Goal: Task Accomplishment & Management: Complete application form

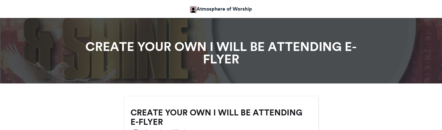
click at [196, 46] on h1 "CREATE YOUR OWN I WILL BE ATTENDING E-FLYER" at bounding box center [221, 52] width 288 height 25
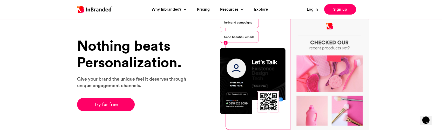
scroll to position [25, 0]
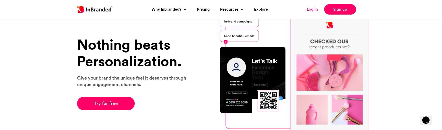
click at [314, 8] on link "Log in" at bounding box center [312, 9] width 11 height 6
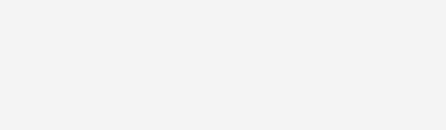
click at [314, 8] on html at bounding box center [223, 65] width 446 height 130
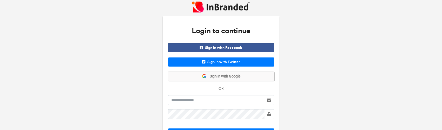
click at [214, 76] on span "Sign in with Google" at bounding box center [224, 76] width 34 height 5
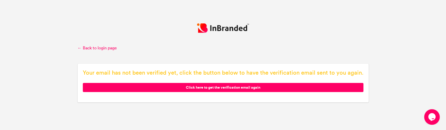
click at [234, 88] on span "Click here to get the verification email again" at bounding box center [223, 87] width 280 height 9
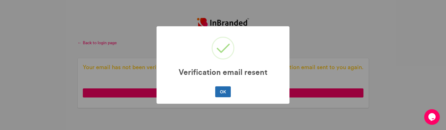
click at [232, 86] on div "OK No Cancel" at bounding box center [223, 91] width 122 height 13
click at [226, 91] on button "OK" at bounding box center [222, 91] width 15 height 11
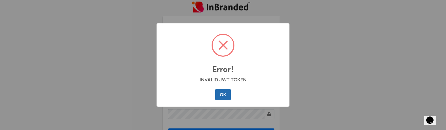
click at [223, 95] on button "OK" at bounding box center [222, 94] width 15 height 11
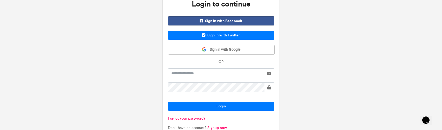
scroll to position [27, 0]
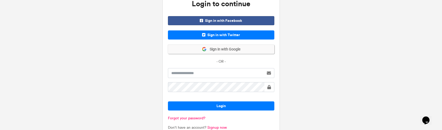
click at [215, 52] on button "Sign in with Google" at bounding box center [221, 49] width 106 height 9
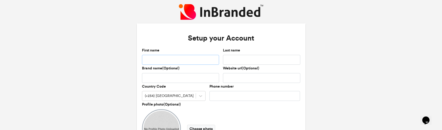
click at [180, 58] on input "First name" at bounding box center [180, 60] width 77 height 10
type input "*****"
type input "****"
type input "**********"
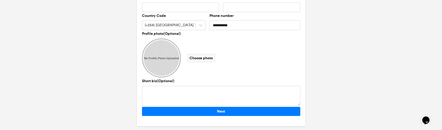
scroll to position [71, 0]
click at [217, 116] on div "Next" at bounding box center [221, 113] width 162 height 14
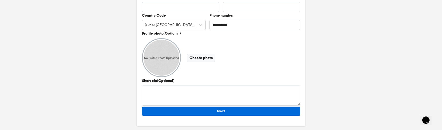
click at [217, 113] on button "Next" at bounding box center [221, 110] width 158 height 9
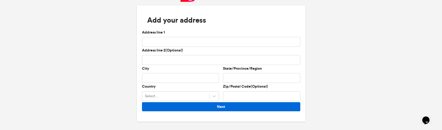
click at [221, 104] on button "Next" at bounding box center [221, 106] width 158 height 9
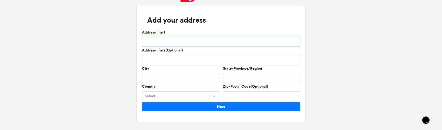
click at [193, 40] on input "Address line 1" at bounding box center [221, 42] width 158 height 10
type input "**********"
type input "*****"
type input "******"
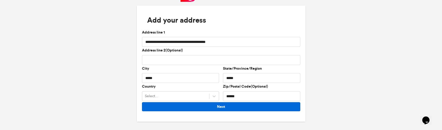
click at [252, 106] on button "Next" at bounding box center [221, 106] width 158 height 9
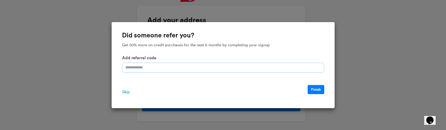
click at [307, 67] on input "Add referral code" at bounding box center [223, 68] width 202 height 10
drag, startPoint x: 124, startPoint y: 92, endPoint x: 142, endPoint y: 97, distance: 19.0
click at [142, 97] on div "Skip Finish" at bounding box center [223, 92] width 202 height 14
click at [131, 93] on div "Skip Finish" at bounding box center [223, 92] width 202 height 14
click at [127, 93] on span "Skip" at bounding box center [126, 92] width 8 height 6
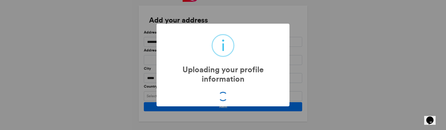
click at [127, 93] on div "i Uploading your profile information × OK No Cancel" at bounding box center [223, 65] width 446 height 130
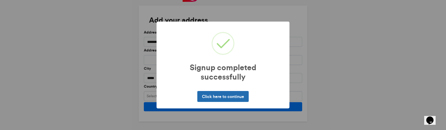
drag, startPoint x: 224, startPoint y: 91, endPoint x: 242, endPoint y: 97, distance: 19.0
click at [242, 97] on button "Click here to continue" at bounding box center [222, 96] width 51 height 11
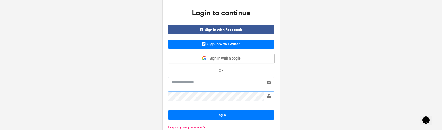
scroll to position [40, 0]
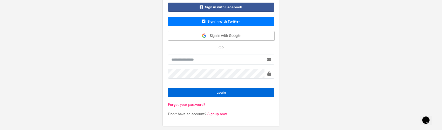
click at [236, 92] on button "Login" at bounding box center [221, 92] width 106 height 9
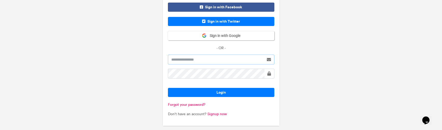
click at [223, 60] on input "text" at bounding box center [216, 59] width 96 height 10
click at [230, 37] on span "Sign in with Google" at bounding box center [224, 35] width 34 height 5
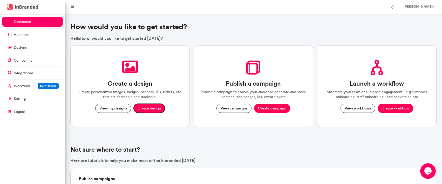
click at [149, 110] on button "Create design" at bounding box center [149, 108] width 31 height 9
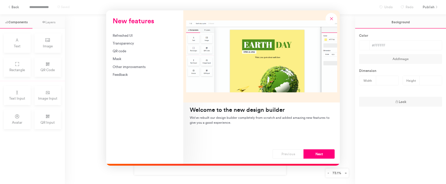
click at [53, 45] on div "New features Refreshed UI Transparency QR code Mask Other improvements Feedback…" at bounding box center [223, 92] width 446 height 184
click at [50, 41] on div "New features Refreshed UI Transparency QR code Mask Other improvements Feedback…" at bounding box center [223, 92] width 446 height 184
click at [46, 45] on div "New features Refreshed UI Transparency QR code Mask Other improvements Feedback…" at bounding box center [223, 92] width 446 height 184
click at [76, 41] on div "New features Refreshed UI Transparency QR code Mask Other improvements Feedback…" at bounding box center [223, 92] width 446 height 184
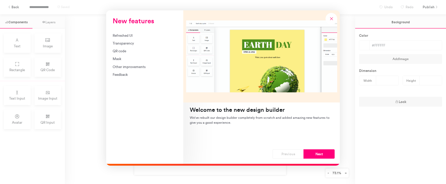
click at [44, 46] on div "New features Refreshed UI Transparency QR code Mask Other improvements Feedback…" at bounding box center [223, 92] width 446 height 184
click at [119, 35] on div "Refreshed UI" at bounding box center [145, 35] width 64 height 5
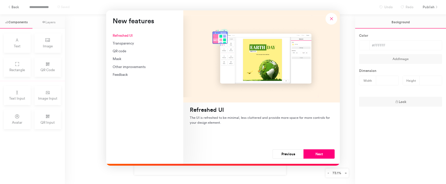
click at [49, 41] on div "New features Refreshed UI Transparency QR code Mask Other improvements Feedback…" at bounding box center [223, 92] width 446 height 184
click at [292, 154] on button "Previous" at bounding box center [287, 154] width 31 height 9
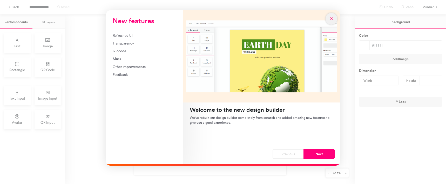
click at [331, 20] on icon "New features" at bounding box center [331, 18] width 5 height 5
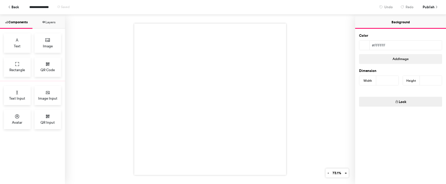
click at [128, 51] on div at bounding box center [210, 100] width 290 height 170
click at [50, 41] on icon at bounding box center [47, 40] width 5 height 5
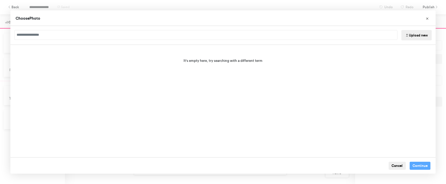
click at [410, 33] on button "Upload new" at bounding box center [416, 35] width 30 height 10
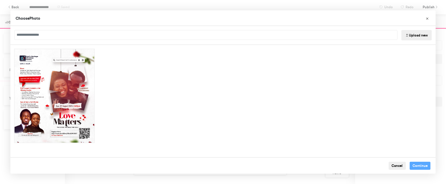
click at [359, 173] on div "Cancel Continue" at bounding box center [222, 165] width 425 height 17
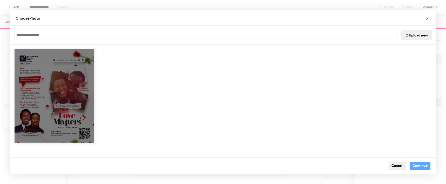
click at [94, 90] on div "Choose Image" at bounding box center [54, 96] width 81 height 95
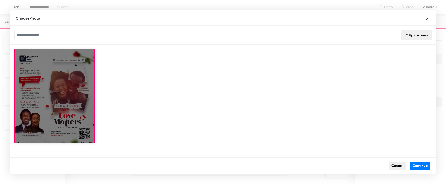
click at [84, 91] on div "Choose Image" at bounding box center [54, 96] width 81 height 95
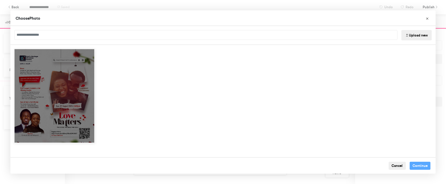
click at [60, 115] on div "Choose Image" at bounding box center [54, 96] width 81 height 95
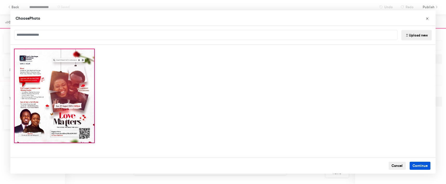
click at [418, 164] on button "Continue" at bounding box center [419, 166] width 21 height 8
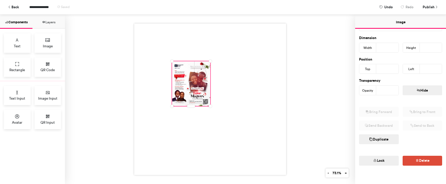
scroll to position [81, 0]
click at [190, 84] on div at bounding box center [191, 83] width 38 height 45
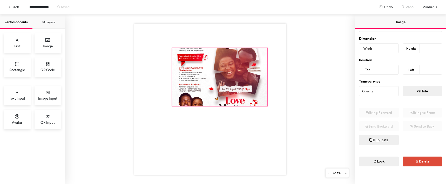
drag, startPoint x: 209, startPoint y: 59, endPoint x: 268, endPoint y: 45, distance: 60.9
click at [268, 45] on div at bounding box center [210, 100] width 152 height 152
type input "***"
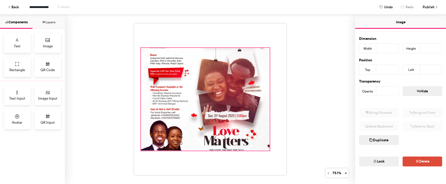
drag, startPoint x: 169, startPoint y: 104, endPoint x: 138, endPoint y: 148, distance: 54.4
click at [138, 148] on div at bounding box center [210, 100] width 152 height 152
type input "***"
type input "**"
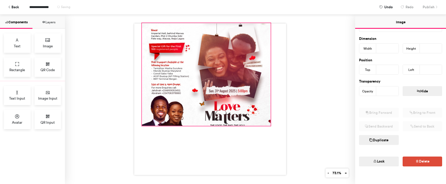
drag, startPoint x: 202, startPoint y: 148, endPoint x: 203, endPoint y: 123, distance: 24.9
click at [203, 123] on div at bounding box center [210, 100] width 152 height 152
type input "**"
click at [203, 126] on div at bounding box center [210, 100] width 152 height 152
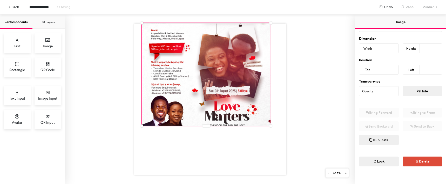
click at [203, 126] on div at bounding box center [210, 100] width 152 height 152
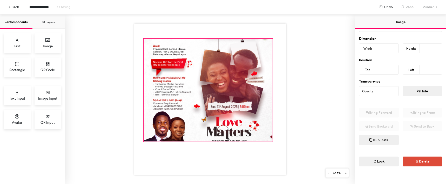
drag, startPoint x: 203, startPoint y: 126, endPoint x: 205, endPoint y: 141, distance: 16.0
click at [205, 141] on div at bounding box center [210, 100] width 152 height 152
type input "**"
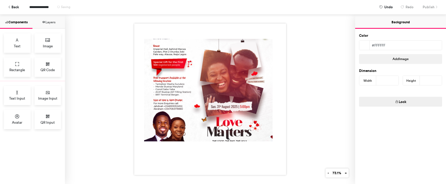
click at [201, 36] on div at bounding box center [210, 100] width 152 height 152
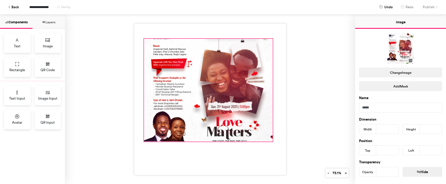
click at [202, 39] on div at bounding box center [208, 90] width 128 height 103
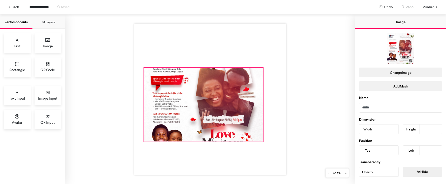
drag, startPoint x: 271, startPoint y: 37, endPoint x: 264, endPoint y: 50, distance: 14.1
click at [264, 50] on div at bounding box center [210, 100] width 152 height 152
type input "***"
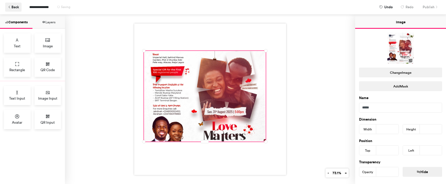
click at [11, 7] on button "Back" at bounding box center [13, 7] width 16 height 9
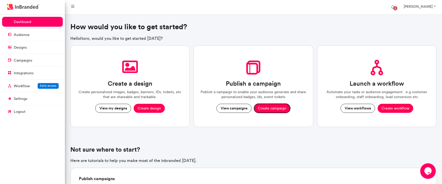
click at [265, 109] on button "Create campaign" at bounding box center [272, 108] width 36 height 9
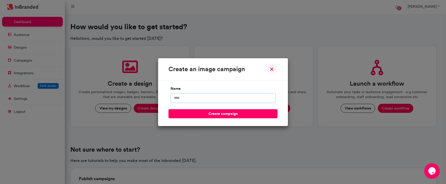
click at [249, 100] on input "name" at bounding box center [222, 98] width 105 height 10
type input "**********"
click button "create campaign" at bounding box center [222, 113] width 109 height 9
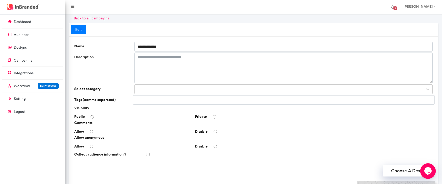
scroll to position [6, 0]
click at [401, 171] on button "Choose A Design" at bounding box center [409, 172] width 52 height 12
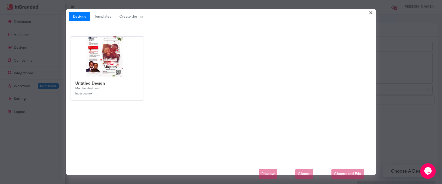
click at [139, 82] on div "Untitled Design Modified Just now Input count 0" at bounding box center [107, 88] width 72 height 23
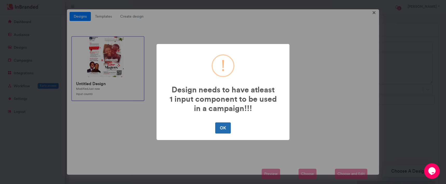
click at [227, 124] on button "OK" at bounding box center [222, 128] width 15 height 11
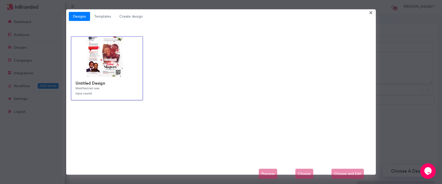
click at [124, 89] on div "Untitled Design Modified Just now Input count 0" at bounding box center [106, 88] width 71 height 23
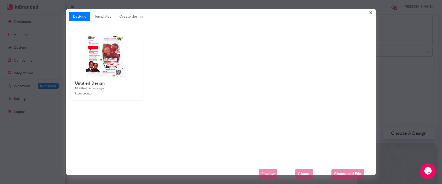
scroll to position [45, 0]
click at [105, 63] on img at bounding box center [175, 141] width 208 height 208
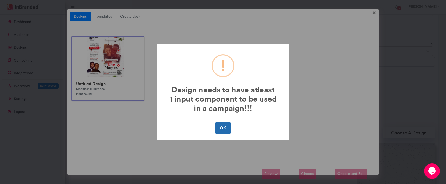
click at [222, 125] on button "OK" at bounding box center [222, 128] width 15 height 11
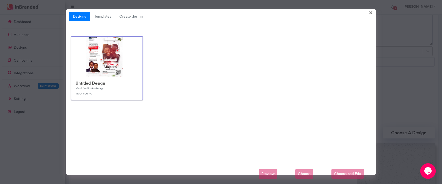
click at [128, 65] on img at bounding box center [175, 141] width 208 height 208
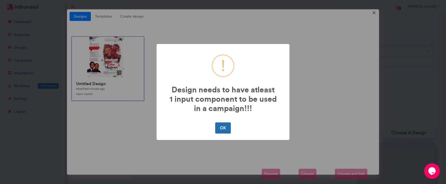
click at [227, 130] on button "OK" at bounding box center [222, 128] width 15 height 11
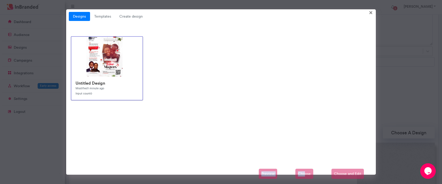
drag, startPoint x: 306, startPoint y: 169, endPoint x: 328, endPoint y: 83, distance: 88.9
click at [328, 83] on div "Designs Templates Create design × Untitled Design Modified 1 minute ago Input c…" at bounding box center [220, 92] width 309 height 166
click at [371, 13] on span "×" at bounding box center [371, 12] width 4 height 8
